Goal: Information Seeking & Learning: Learn about a topic

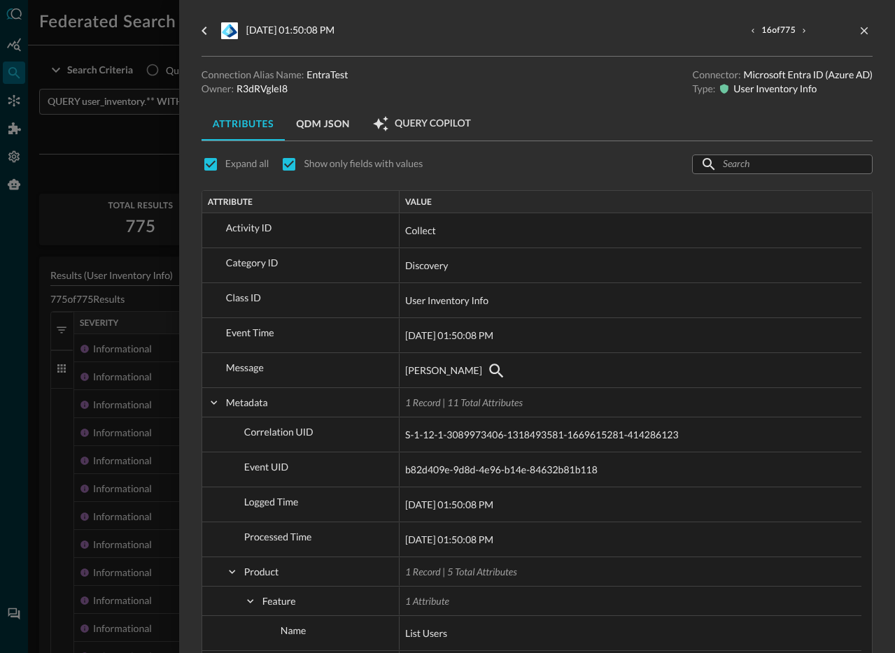
scroll to position [1716, 0]
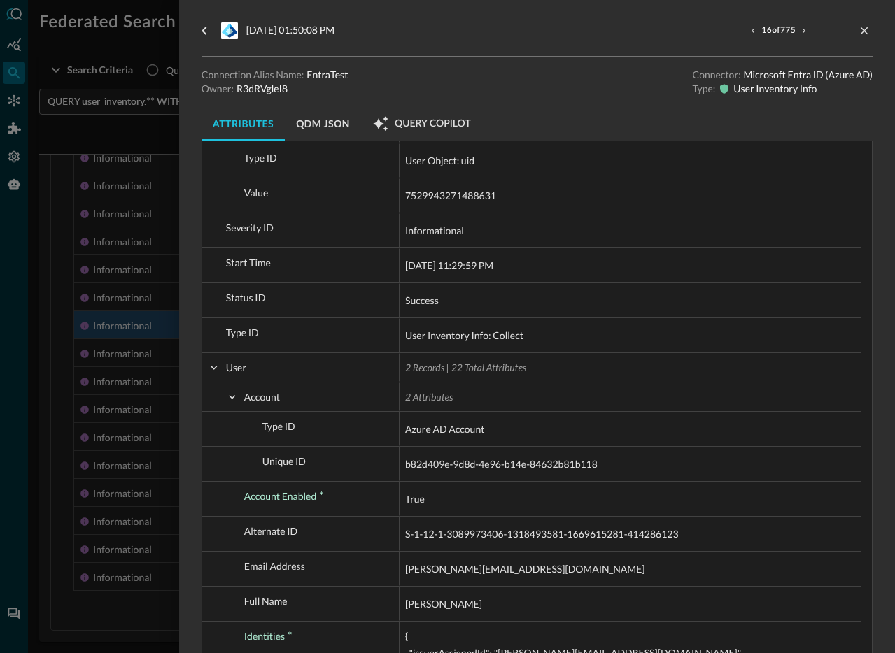
click at [134, 160] on div at bounding box center [447, 326] width 895 height 653
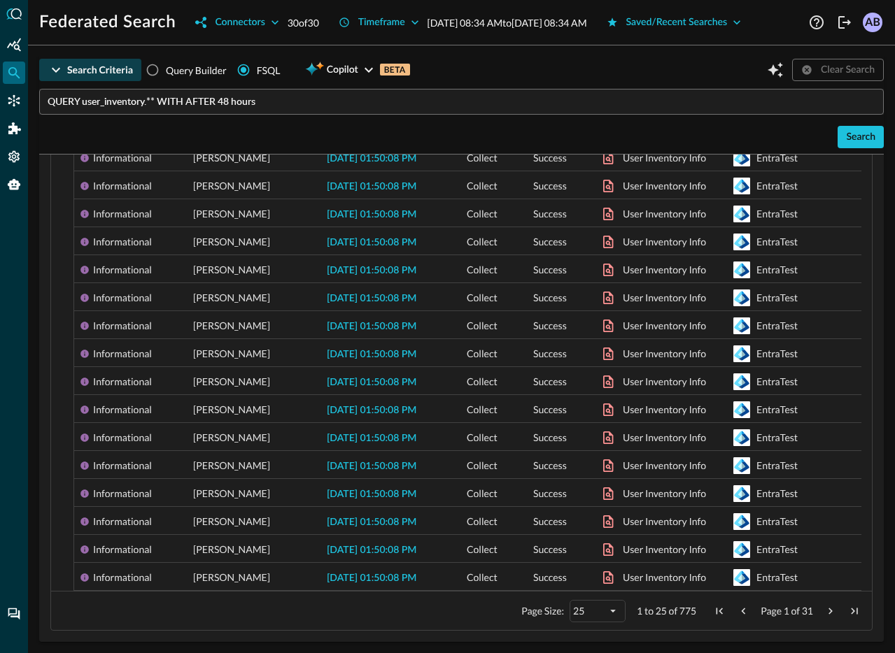
click at [68, 79] on div "Search Criteria" at bounding box center [100, 70] width 66 height 17
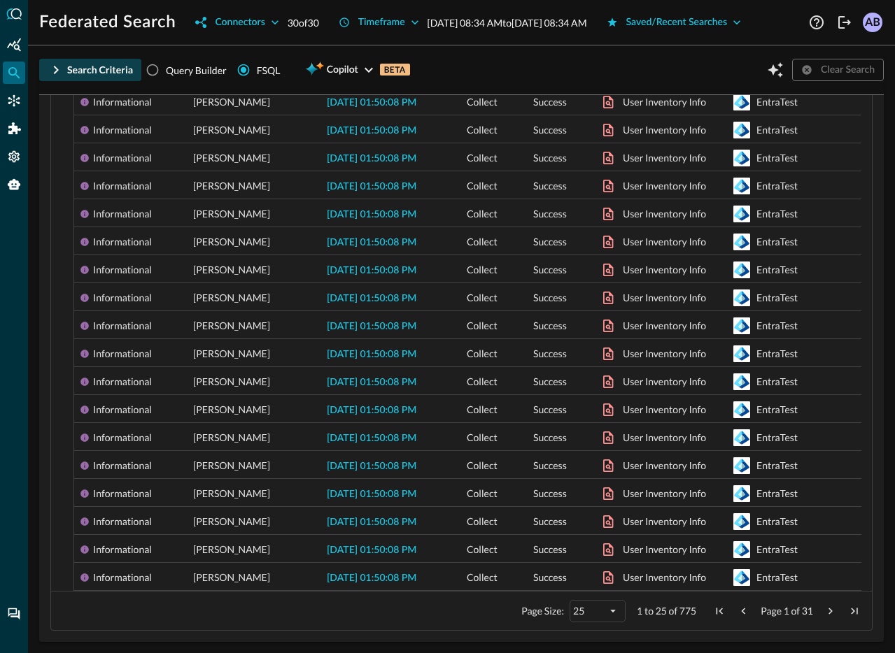
click at [68, 79] on div "Search Criteria" at bounding box center [100, 70] width 66 height 17
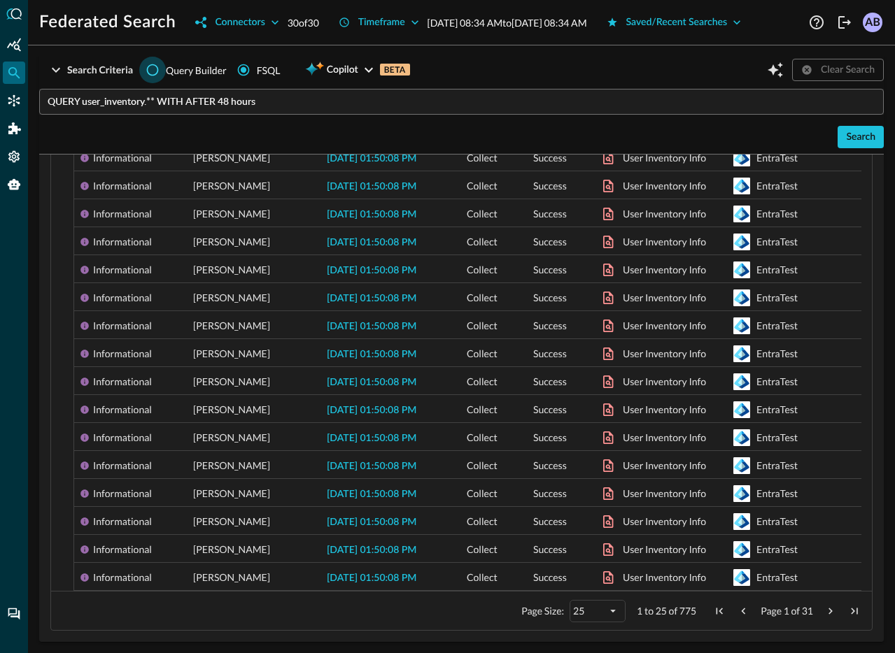
scroll to position [465, 0]
click at [62, 78] on icon "button" at bounding box center [56, 70] width 17 height 17
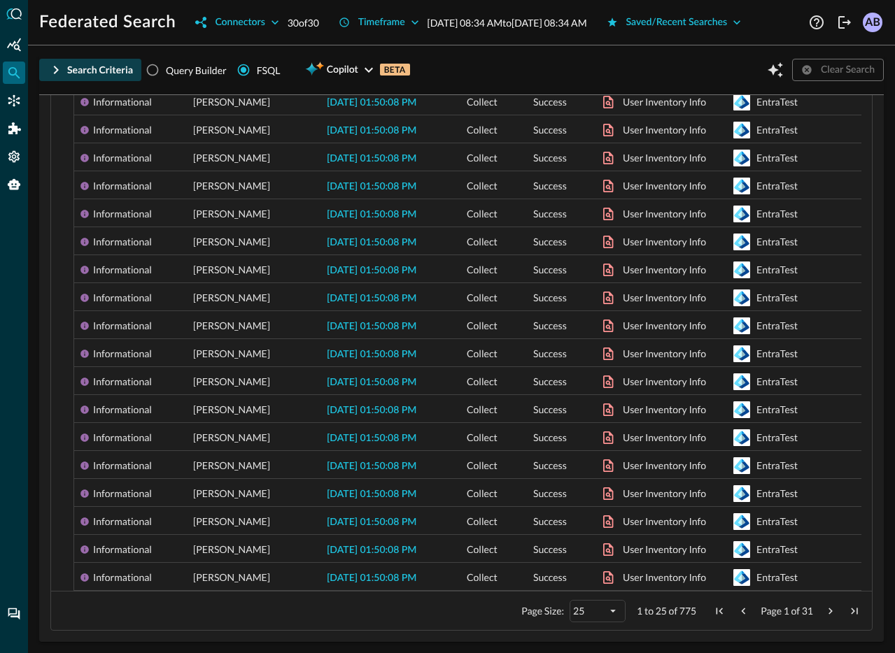
click at [62, 78] on icon "button" at bounding box center [56, 70] width 17 height 17
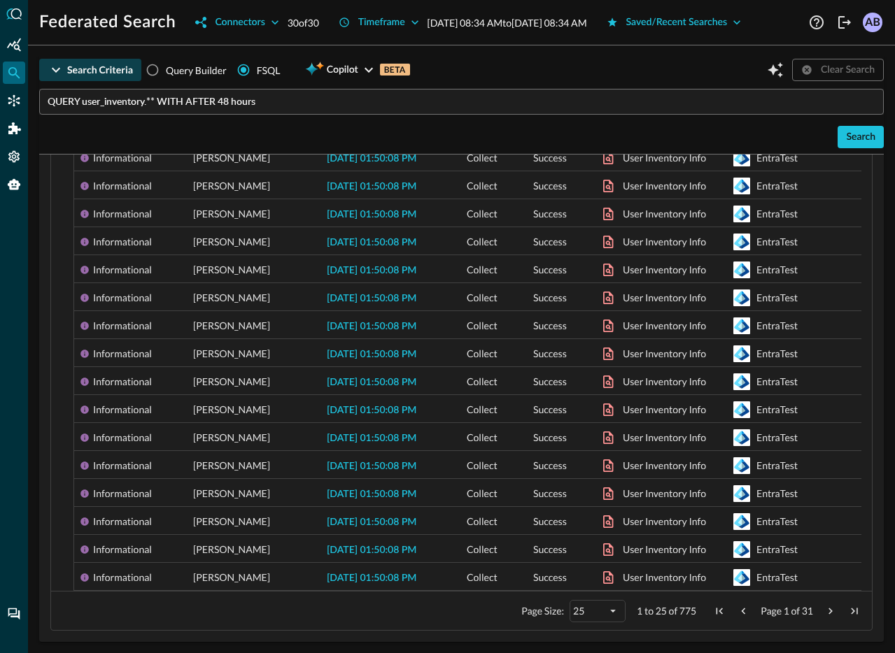
click at [172, 78] on span "Query Builder" at bounding box center [196, 70] width 61 height 15
click at [166, 83] on input "Query Builder" at bounding box center [152, 70] width 27 height 27
radio input "true"
radio input "false"
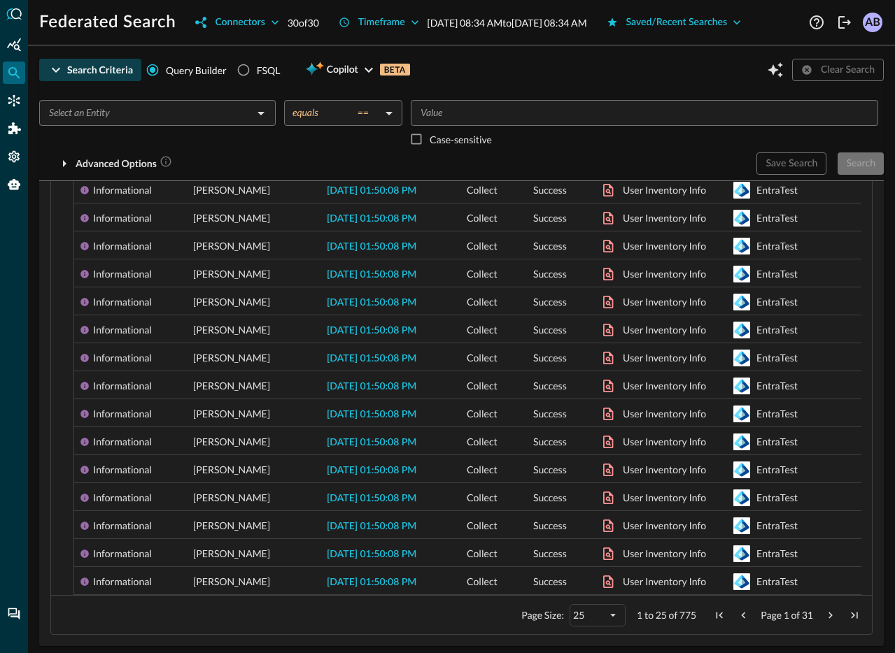
scroll to position [492, 0]
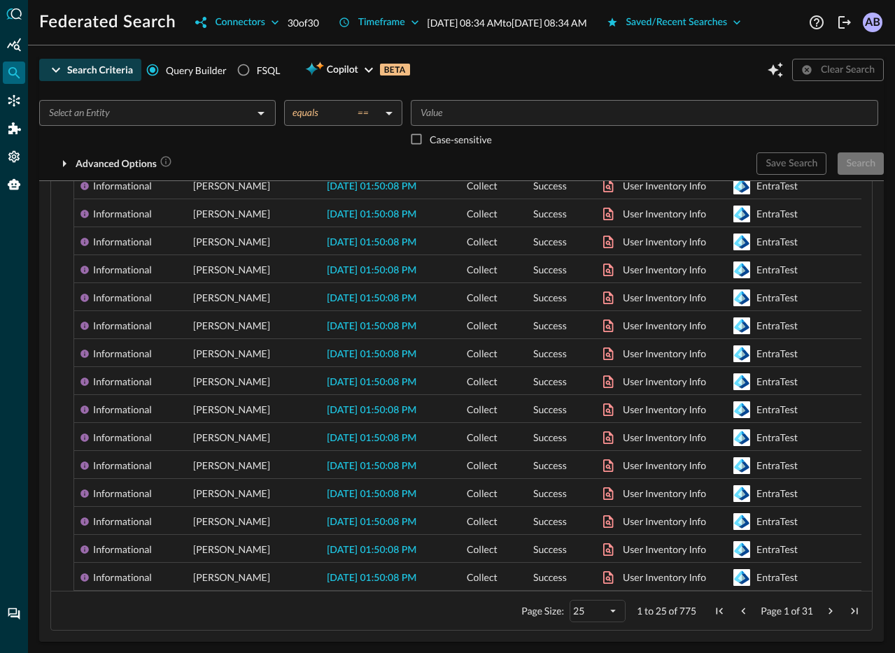
click at [143, 104] on input "text" at bounding box center [145, 112] width 205 height 17
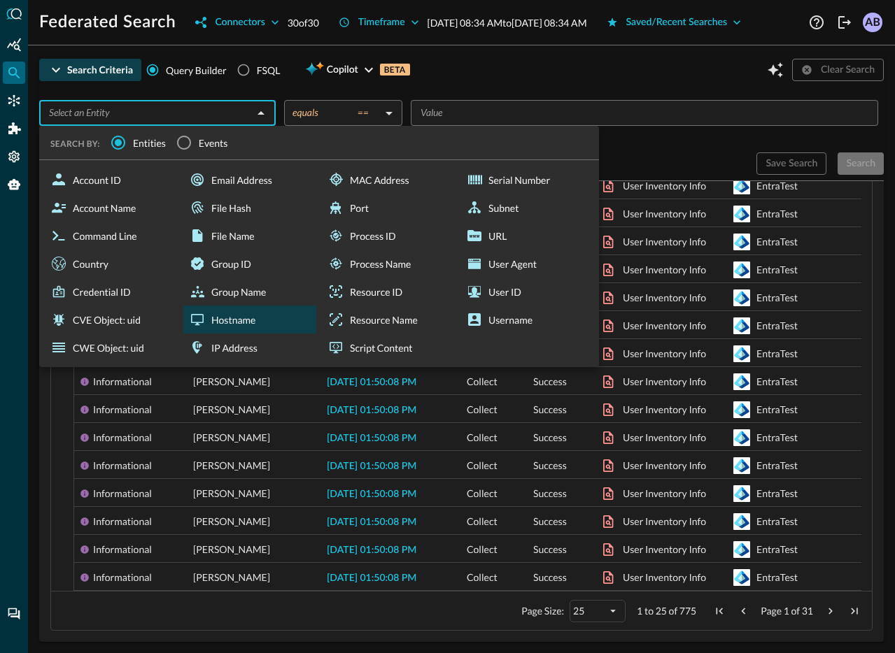
click at [221, 306] on div "Hostname" at bounding box center [249, 320] width 133 height 28
type input "Hostname"
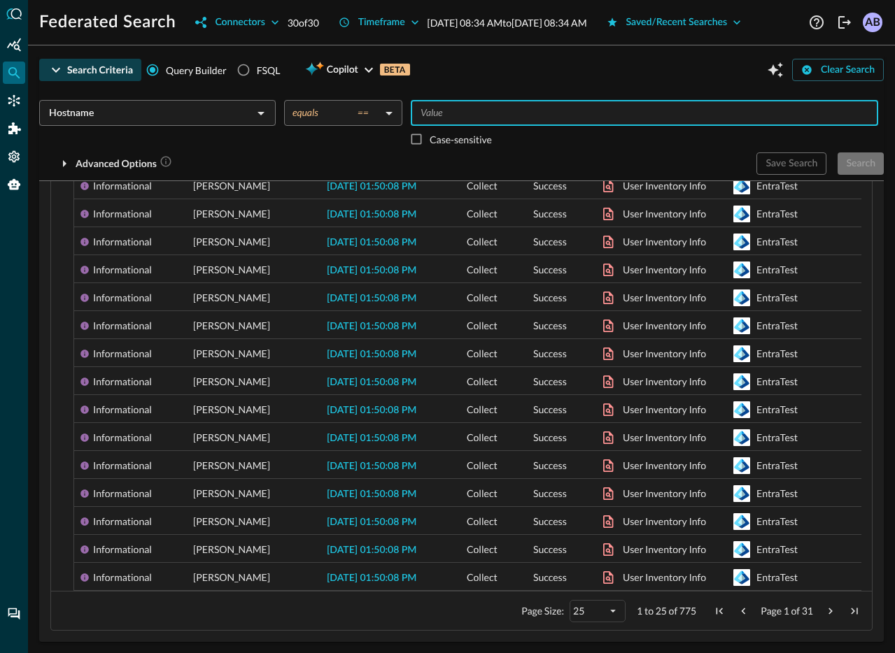
click at [432, 104] on input "Value" at bounding box center [643, 112] width 457 height 17
click at [385, 92] on body "Federated Search Connectors 30 of 30 Timeframe [DATE] 08:34 AM to [DATE] 08:34 …" at bounding box center [447, 326] width 895 height 653
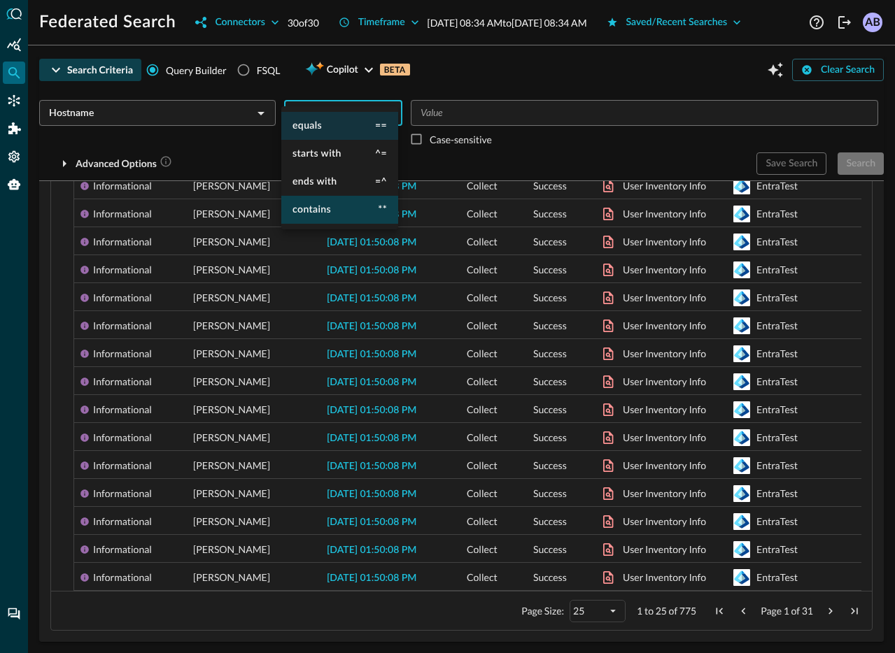
click at [343, 206] on li "contains **" at bounding box center [339, 210] width 117 height 28
type input "contains"
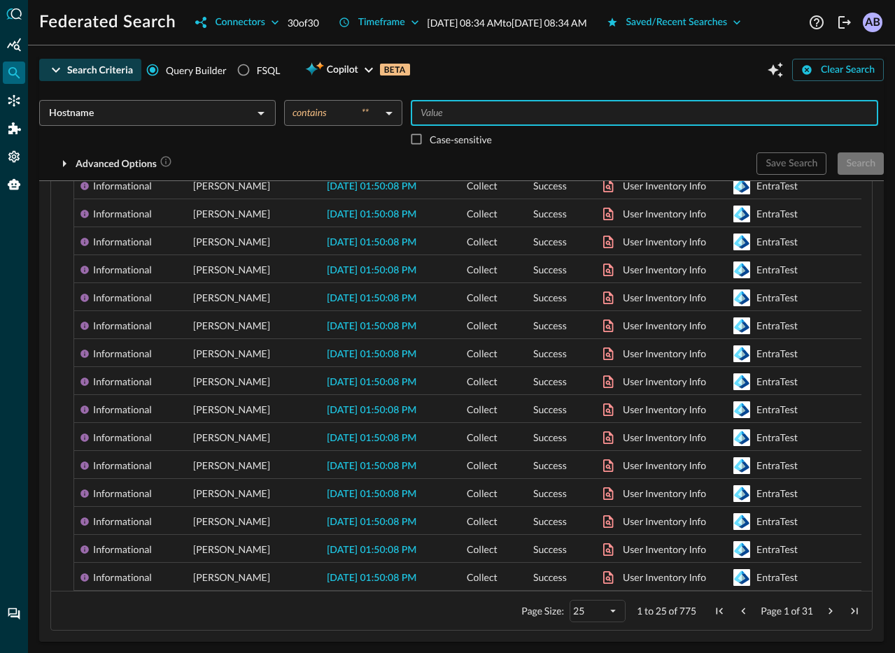
click at [451, 104] on input "Value" at bounding box center [643, 112] width 457 height 17
type input "m"
click at [820, 152] on div "Save Search Search" at bounding box center [819, 163] width 127 height 22
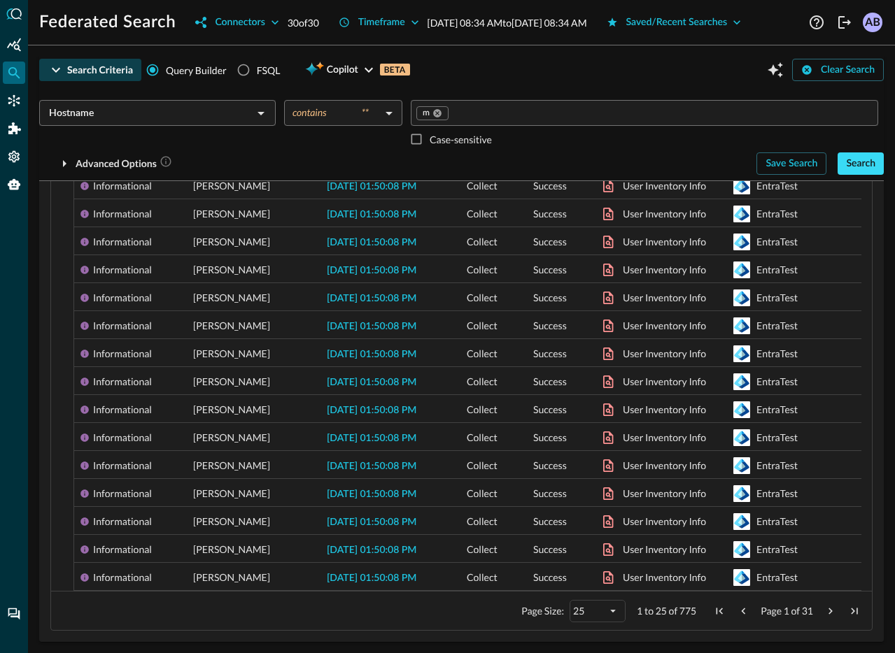
click at [846, 155] on div "Search" at bounding box center [860, 163] width 29 height 17
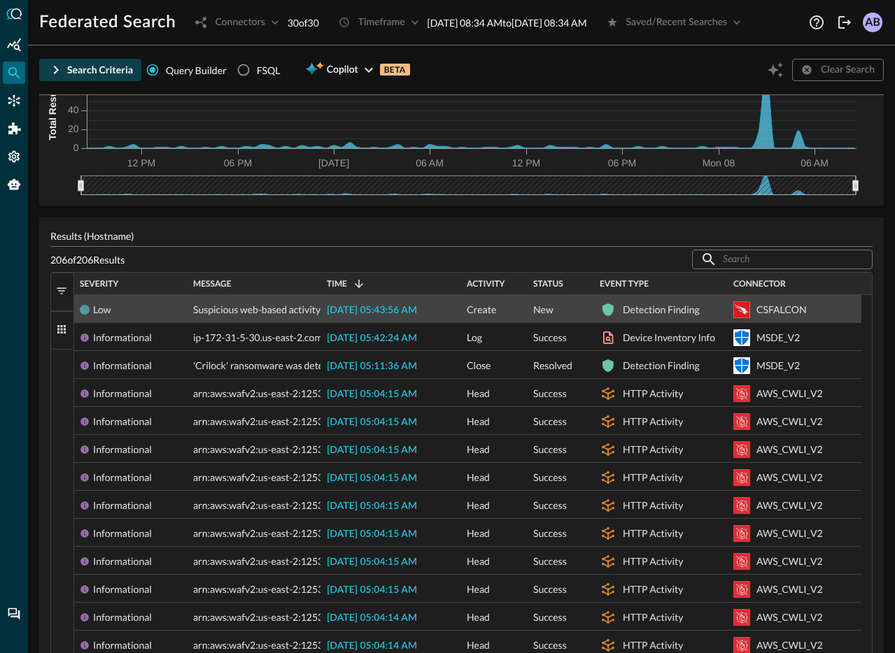
scroll to position [0, 0]
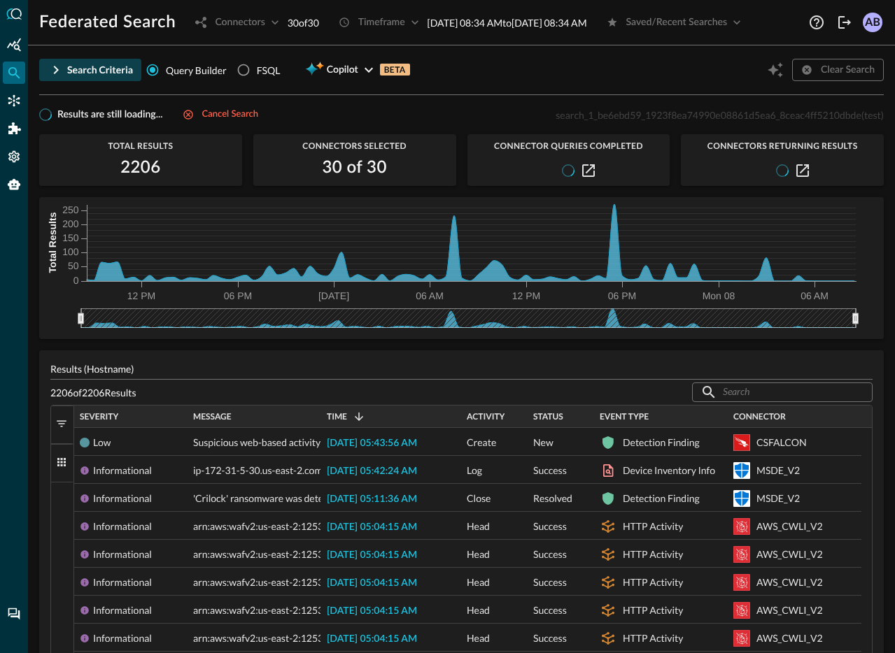
click at [56, 78] on icon "button" at bounding box center [56, 70] width 17 height 17
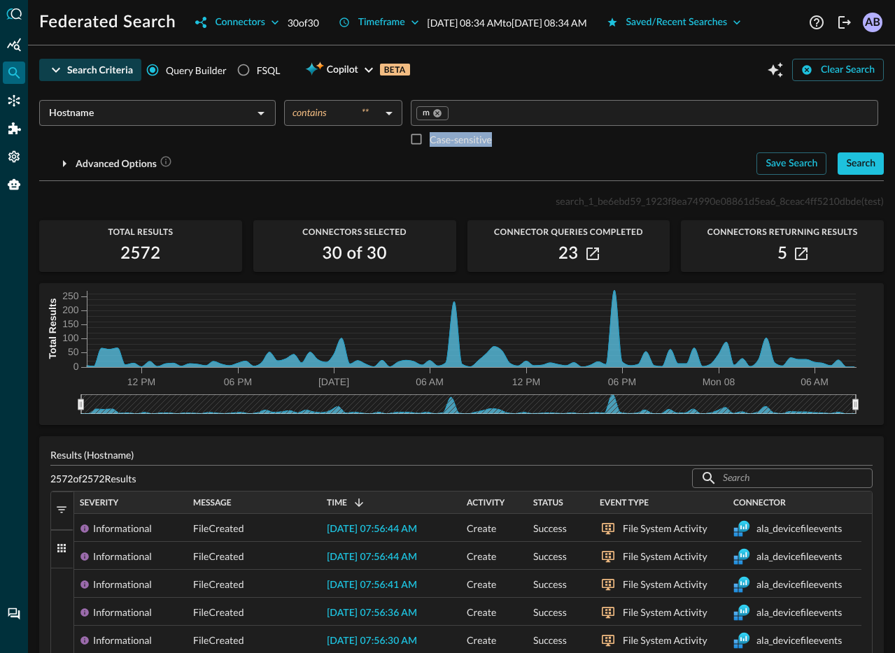
drag, startPoint x: 522, startPoint y: 163, endPoint x: 391, endPoint y: 154, distance: 131.8
click at [391, 152] on div "Hostname ​ contains ** contains ​ m ​ Case-sensitive" at bounding box center [461, 126] width 844 height 52
click at [358, 152] on div "Hostname ​ contains ** contains ​ m ​ Case-sensitive" at bounding box center [461, 126] width 844 height 52
click at [150, 122] on input "Hostname" at bounding box center [145, 112] width 205 height 17
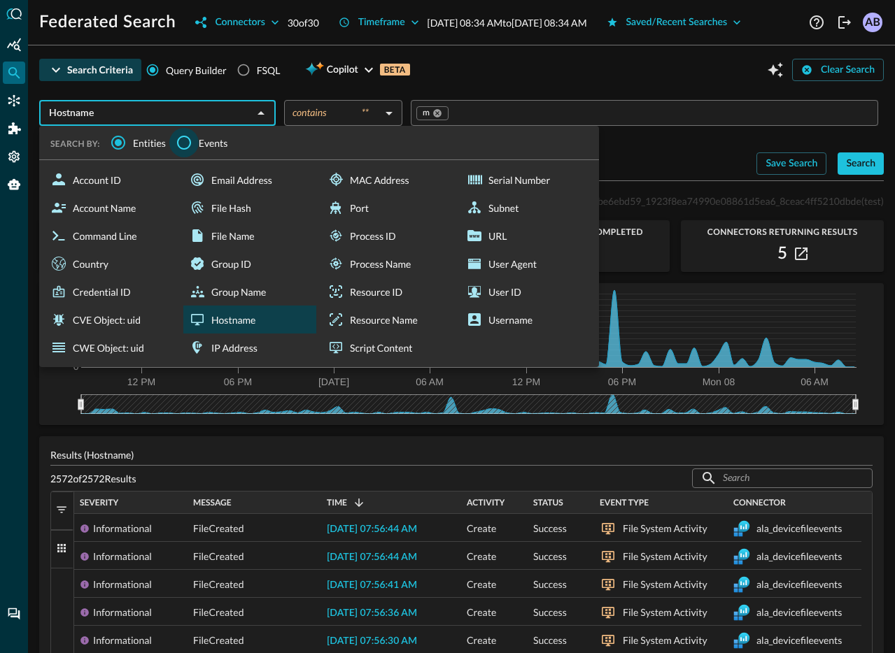
click at [185, 157] on input "Events" at bounding box center [183, 142] width 29 height 29
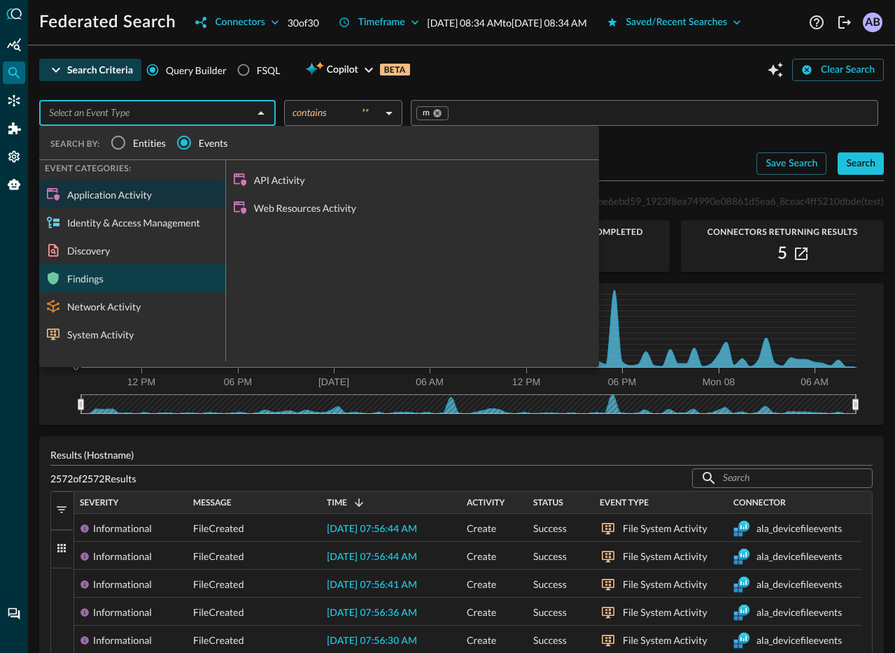
click at [90, 292] on div "Findings" at bounding box center [132, 278] width 186 height 28
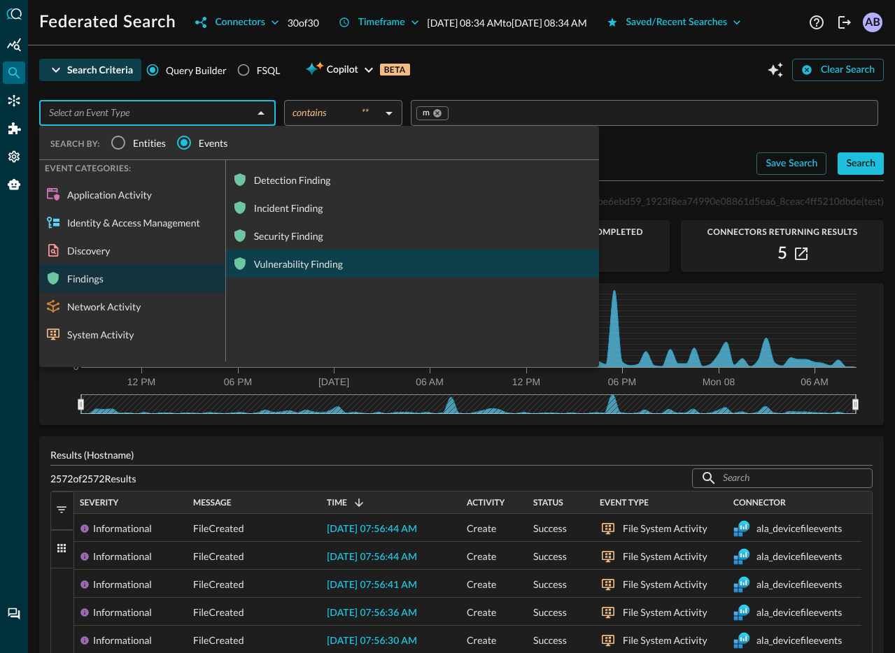
click at [279, 278] on div "Vulnerability Finding" at bounding box center [412, 264] width 373 height 28
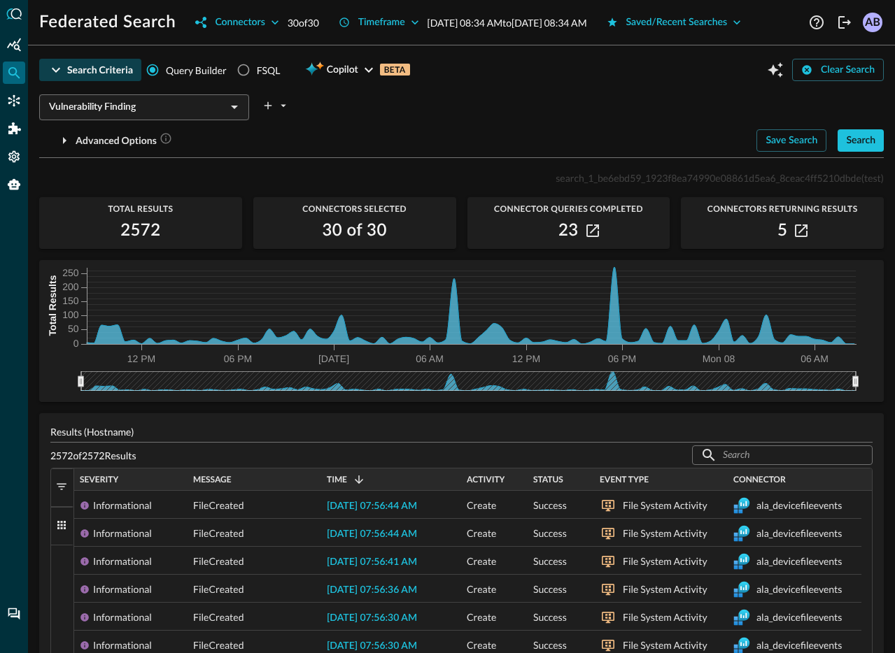
click at [176, 116] on input "Vulnerability Finding" at bounding box center [132, 107] width 178 height 17
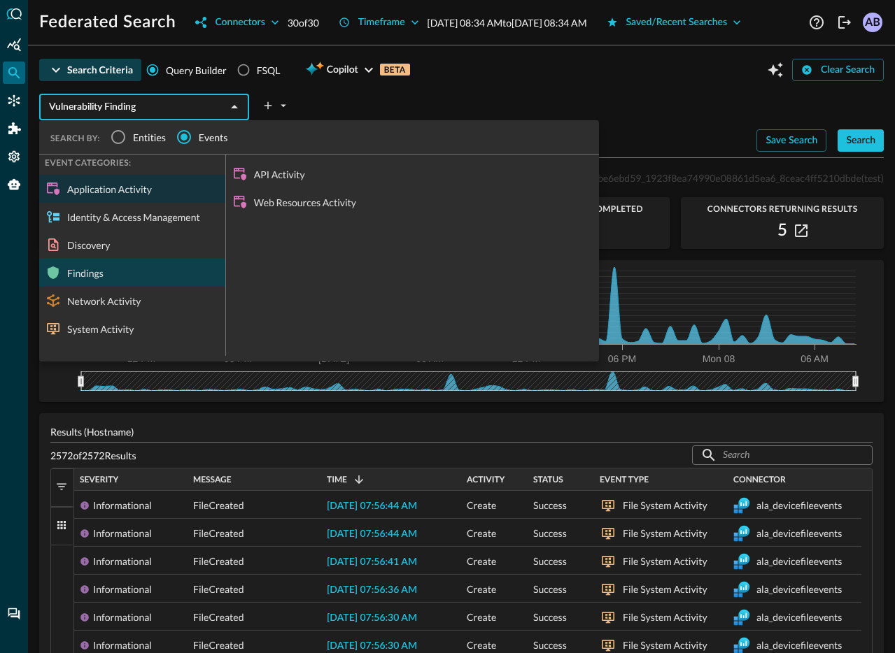
click at [107, 287] on div "Findings" at bounding box center [132, 273] width 186 height 28
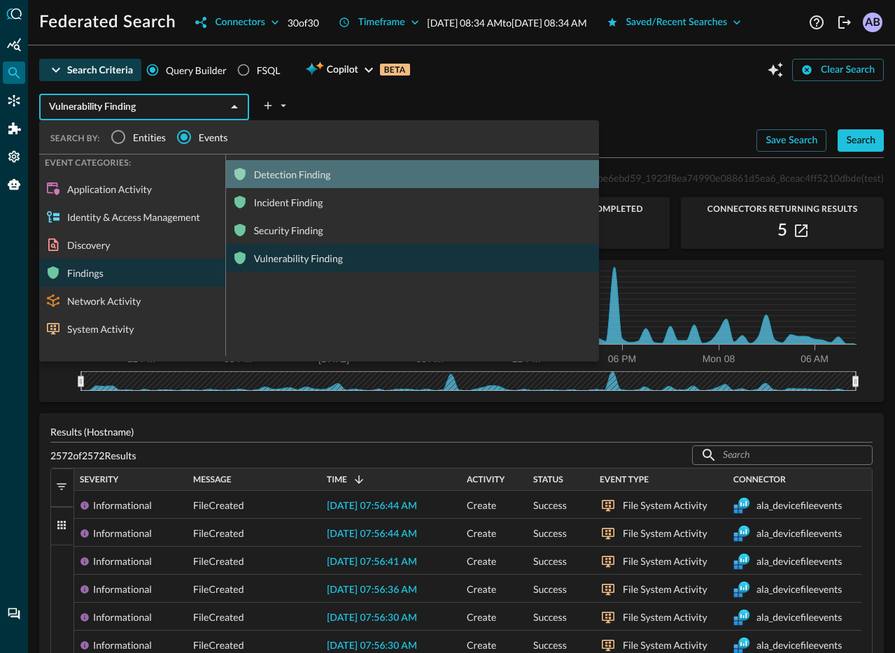
click at [288, 188] on div "Detection Finding" at bounding box center [412, 174] width 373 height 28
type input "Detection Finding"
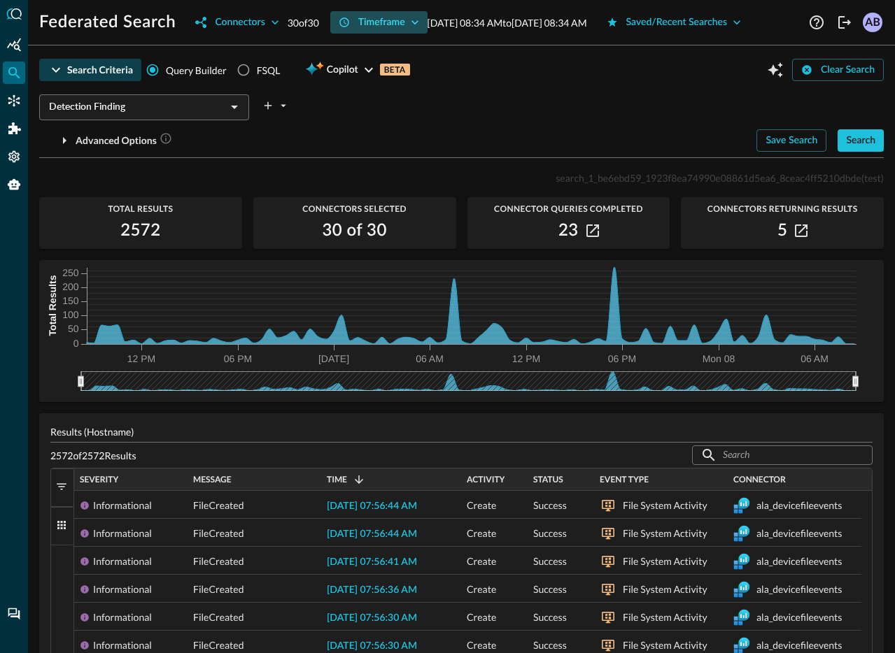
click at [358, 31] on div "Timeframe" at bounding box center [381, 22] width 47 height 17
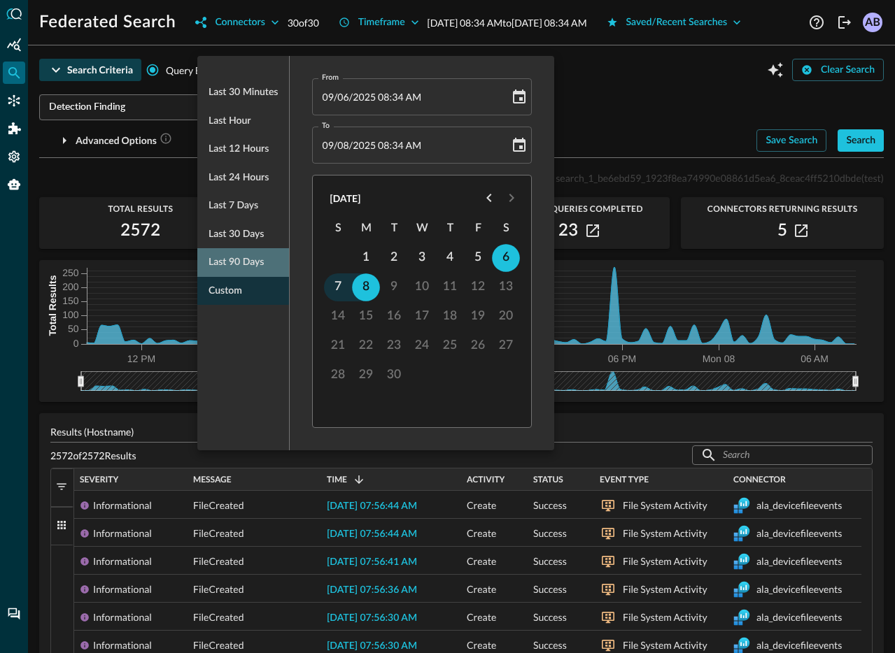
click at [250, 257] on span "Last 90 days" at bounding box center [235, 262] width 55 height 17
type input "[DATE] 05:16 PM"
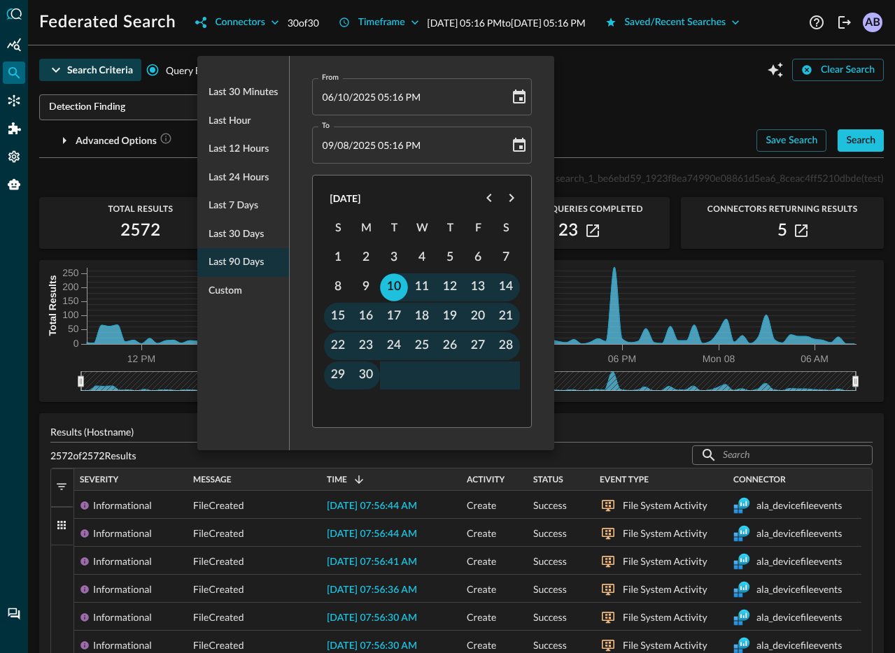
click at [668, 142] on div at bounding box center [447, 326] width 895 height 653
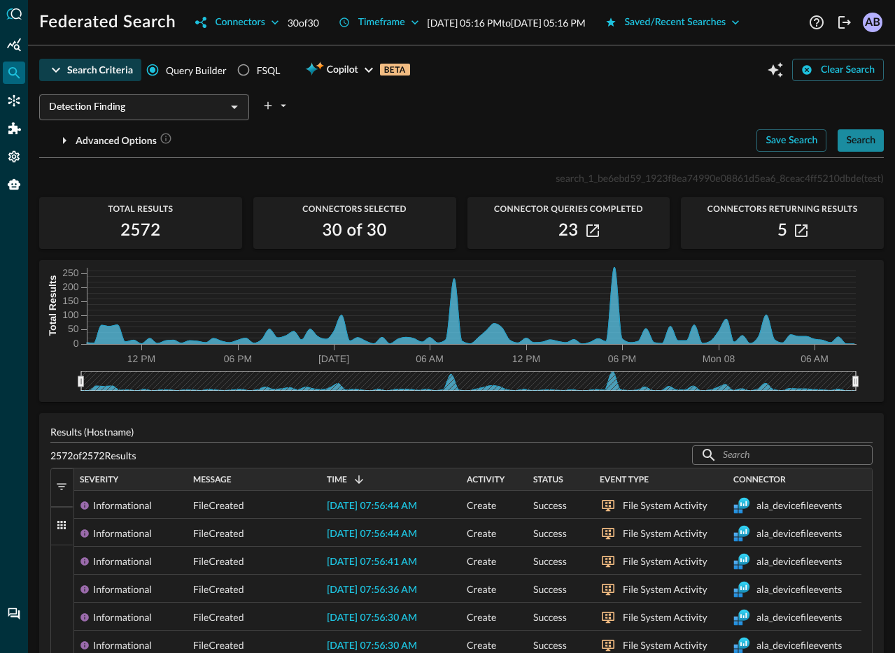
click at [858, 150] on div "Search" at bounding box center [860, 140] width 29 height 17
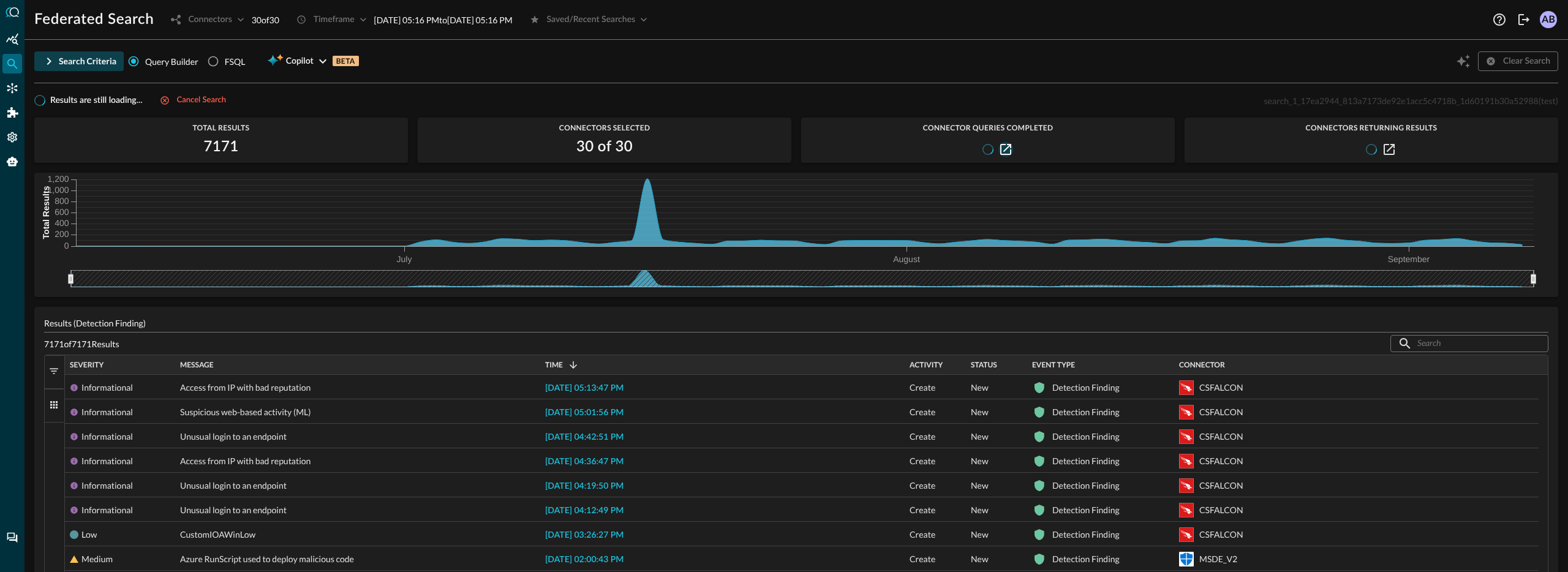
click at [783, 148] on icon "button" at bounding box center [1006, 149] width 11 height 11
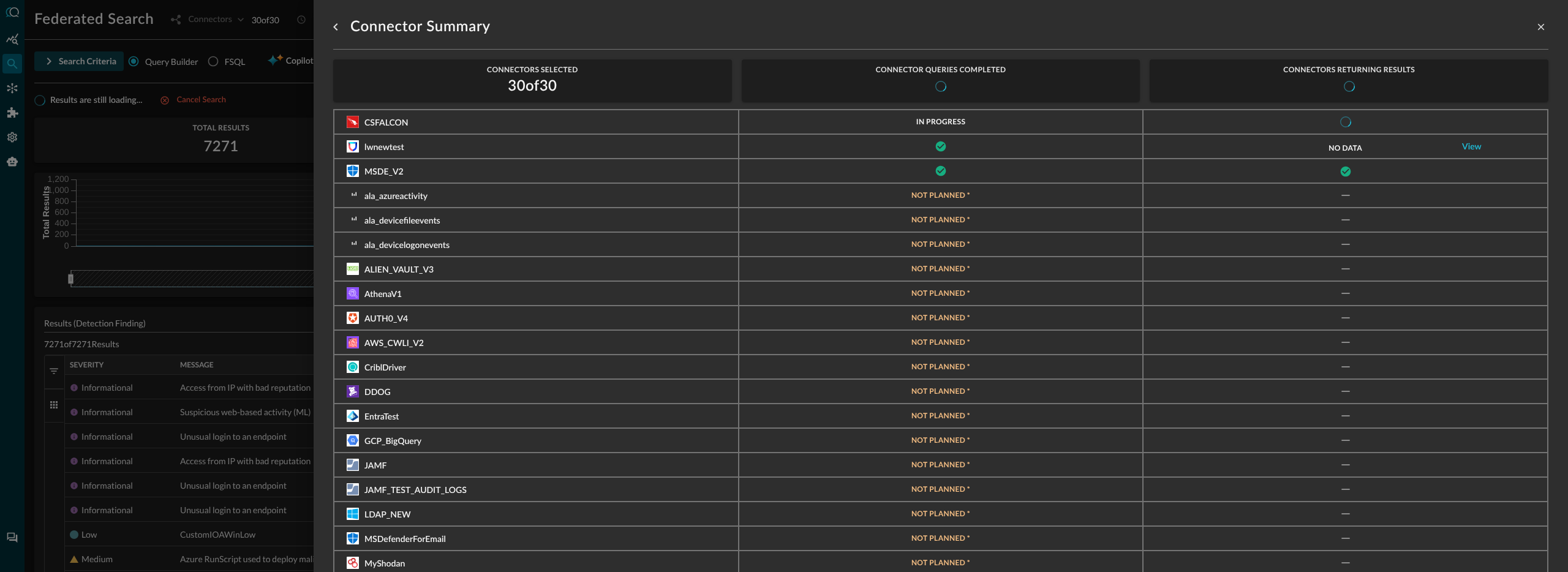
click at [241, 161] on div at bounding box center [784, 286] width 1568 height 572
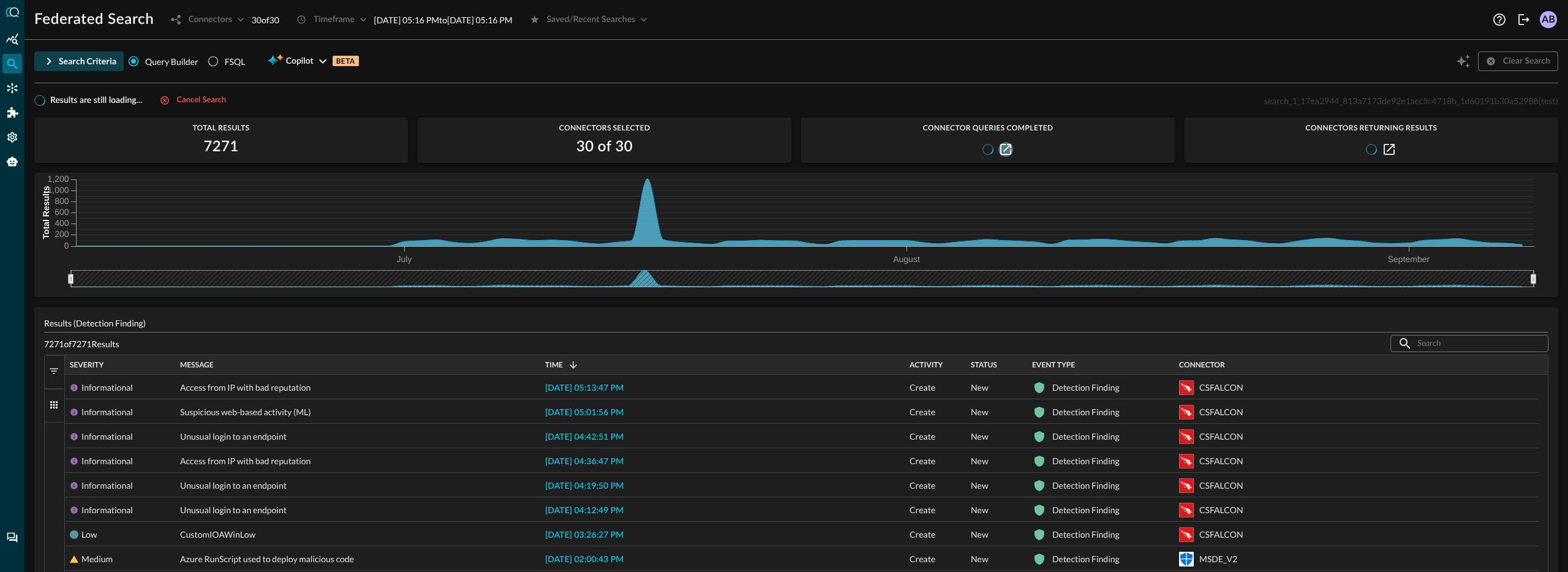
click at [783, 152] on icon "button" at bounding box center [1006, 149] width 11 height 11
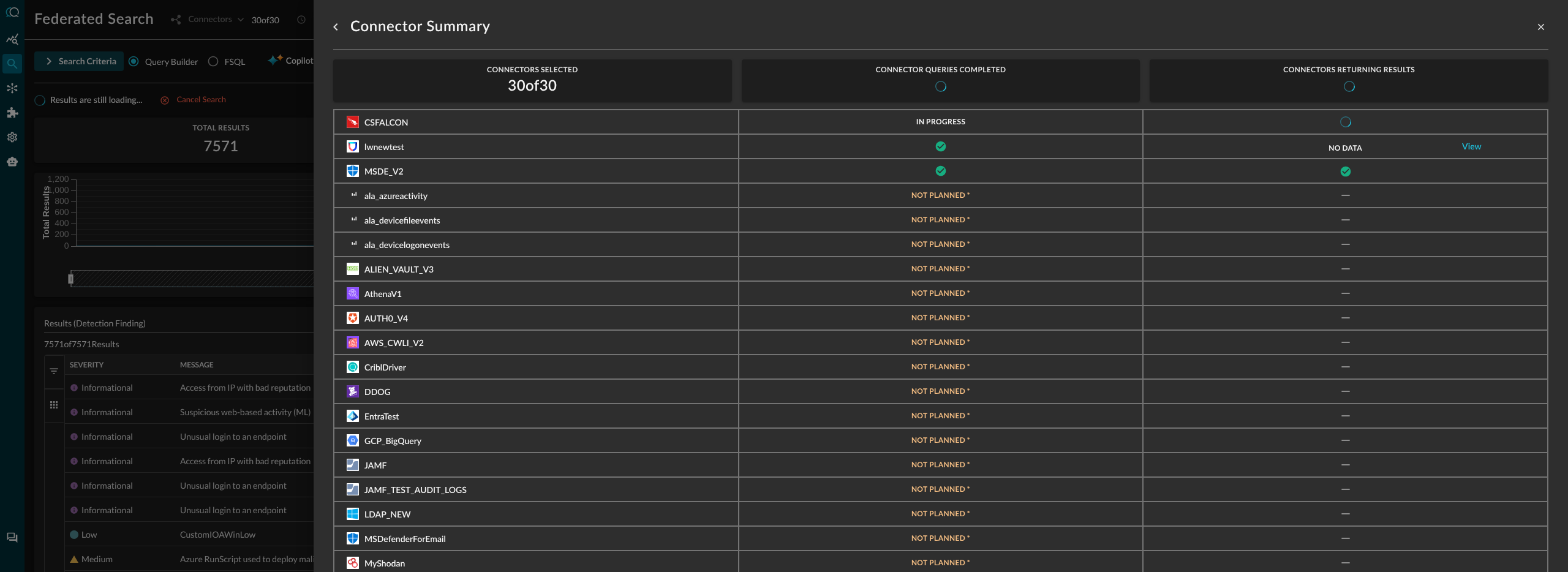
click at [291, 117] on div at bounding box center [784, 286] width 1568 height 572
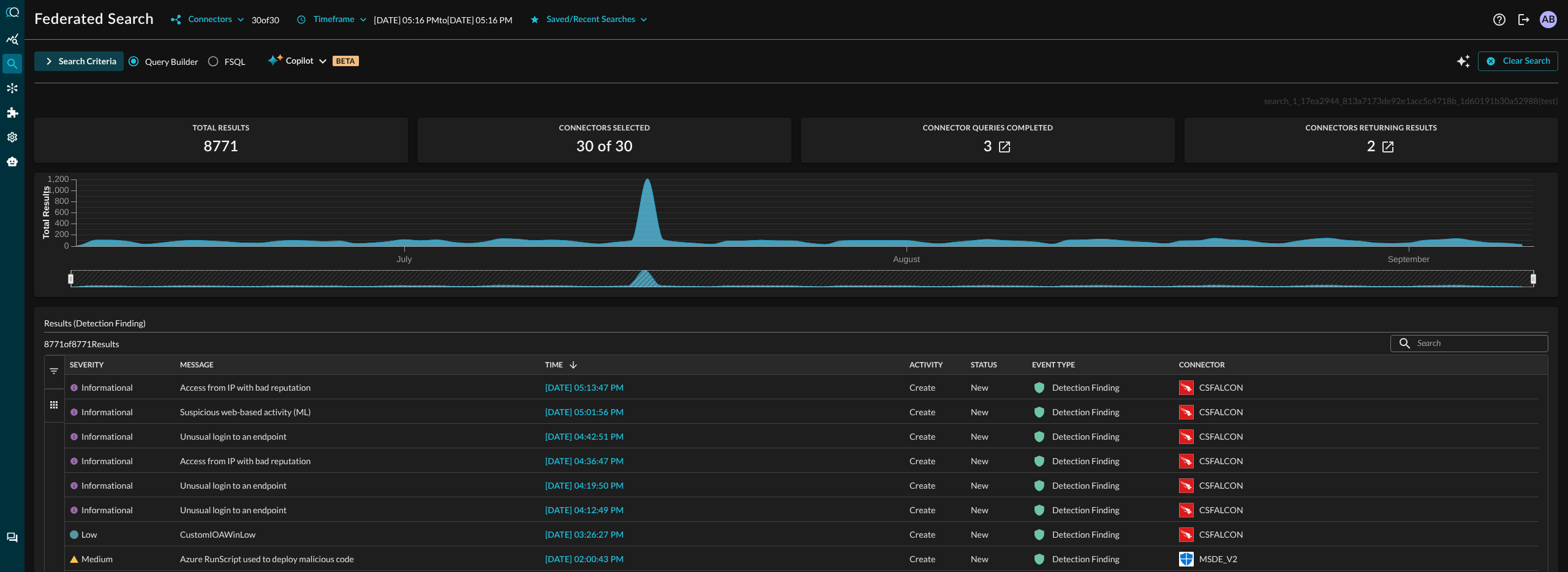
click at [46, 64] on icon "button" at bounding box center [49, 61] width 15 height 15
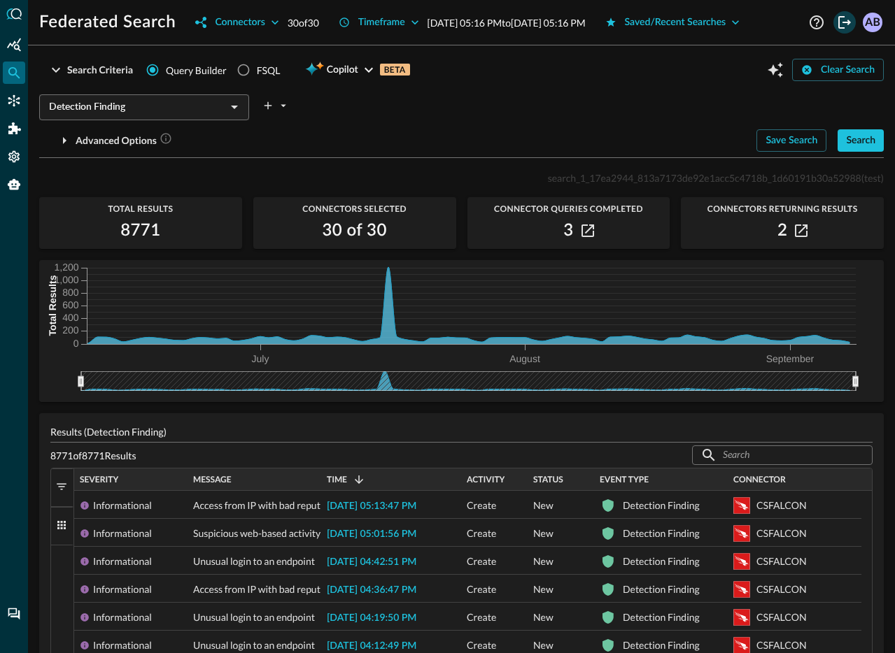
click at [841, 22] on icon "Logout" at bounding box center [844, 22] width 17 height 17
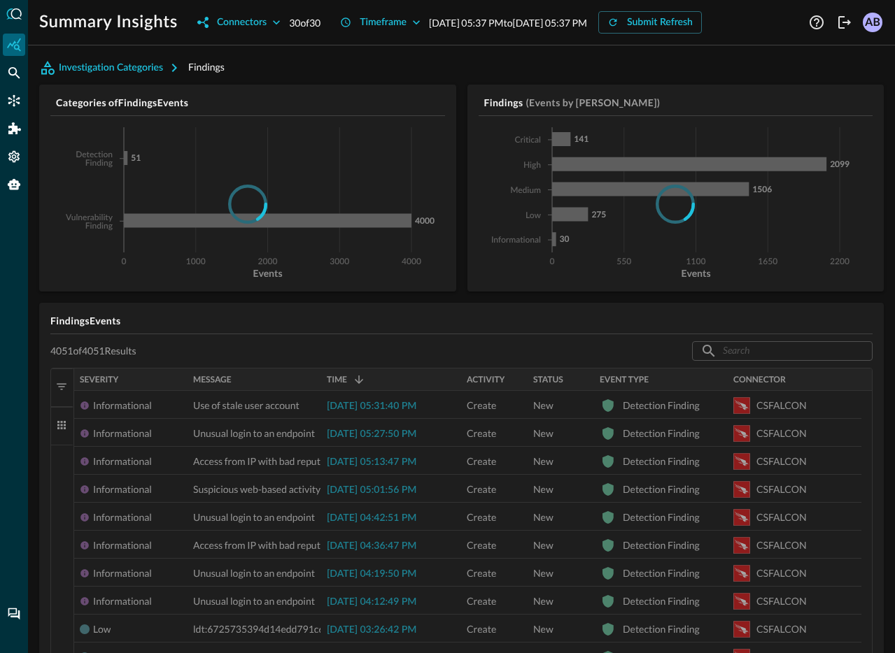
click at [894, 333] on div "Investigation Categories Findings Categories of Findings Events 0 1000 2000 300…" at bounding box center [461, 355] width 867 height 597
